Goal: Task Accomplishment & Management: Manage account settings

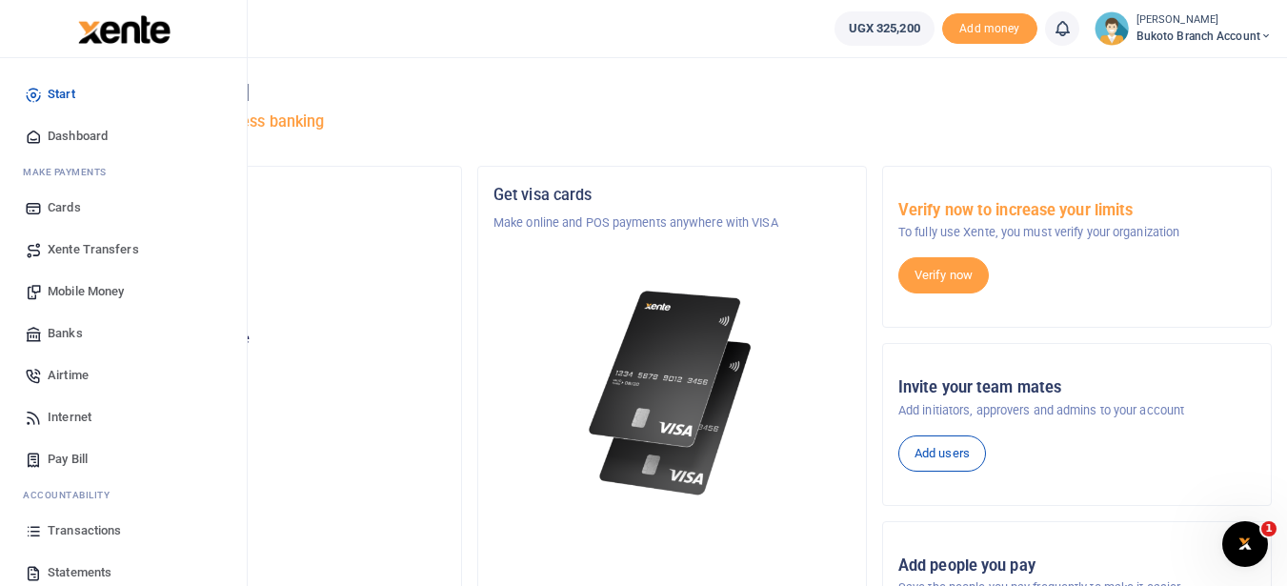
click at [90, 568] on span "Statements" at bounding box center [80, 572] width 64 height 19
